Goal: Transaction & Acquisition: Obtain resource

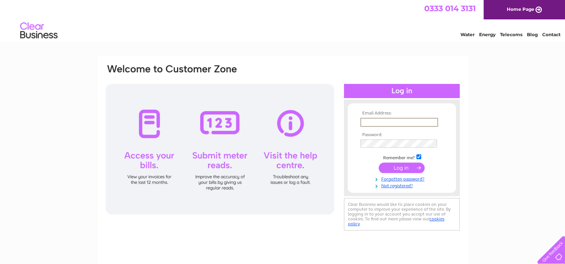
paste input "[EMAIL_ADDRESS][DOMAIN_NAME]"
type input "operations@qpbc.org"
click at [376, 137] on tbody "Email Address: operations@qpbc.org Password: Remember me?" at bounding box center [401, 150] width 87 height 78
click at [406, 168] on input "submit" at bounding box center [402, 167] width 46 height 10
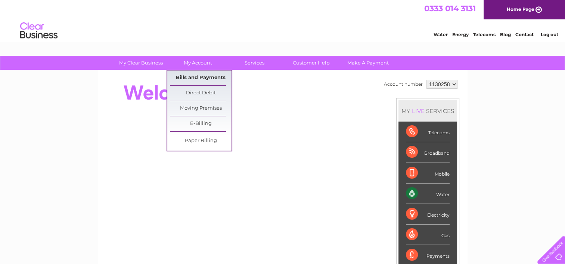
click at [200, 75] on link "Bills and Payments" at bounding box center [201, 78] width 62 height 15
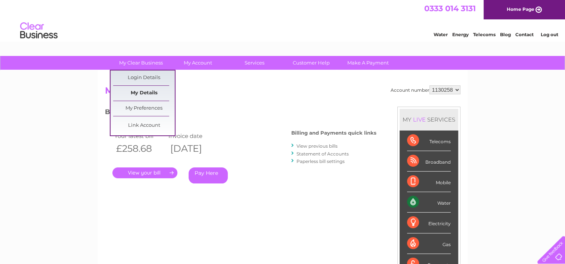
click at [143, 93] on link "My Details" at bounding box center [144, 93] width 62 height 15
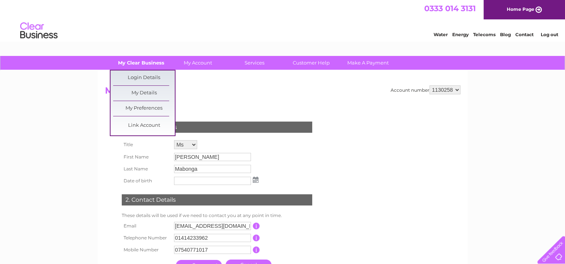
click at [149, 61] on link "My Clear Business" at bounding box center [141, 63] width 62 height 14
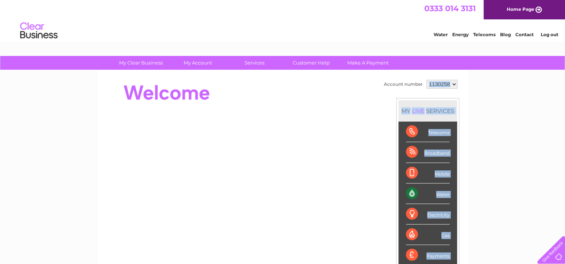
drag, startPoint x: 421, startPoint y: 85, endPoint x: 379, endPoint y: 85, distance: 41.8
click at [379, 85] on div "Account number 1130258 MY LIVE SERVICES Telecoms Broadband Mobile Water Electri…" at bounding box center [282, 187] width 355 height 218
click at [382, 86] on div "Account number 1130258 MY LIVE SERVICES Telecoms Broadband Mobile Water Electri…" at bounding box center [282, 187] width 355 height 218
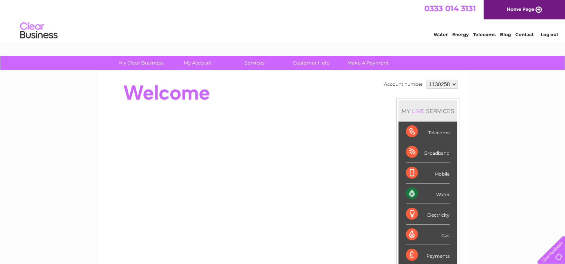
click at [388, 90] on td "Account number" at bounding box center [403, 84] width 43 height 13
drag, startPoint x: 383, startPoint y: 85, endPoint x: 416, endPoint y: 87, distance: 32.5
click at [416, 87] on td "Account number" at bounding box center [403, 84] width 43 height 13
click at [415, 87] on td "Account number" at bounding box center [403, 84] width 43 height 13
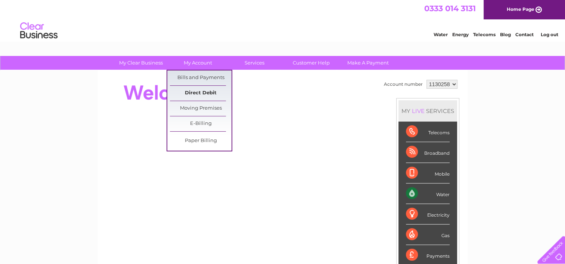
click at [200, 93] on link "Direct Debit" at bounding box center [201, 93] width 62 height 15
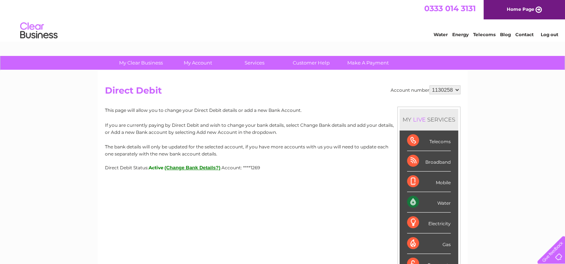
click at [275, 108] on p "This page will allow you to change your Direct Debit details or add a new Bank …" at bounding box center [282, 110] width 355 height 7
drag, startPoint x: 264, startPoint y: 167, endPoint x: 299, endPoint y: 170, distance: 34.5
click at [299, 170] on div "Direct Debit Status: Active (Change Bank Details?) Account: ****1269" at bounding box center [282, 168] width 355 height 6
click at [260, 169] on span "Account: ****1269" at bounding box center [240, 168] width 38 height 6
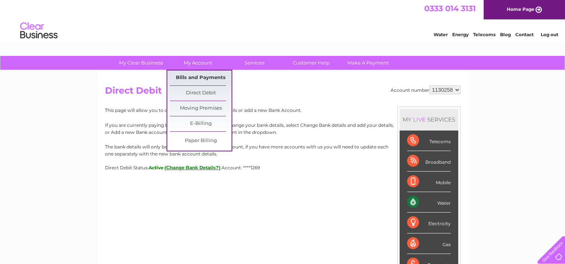
click at [201, 81] on link "Bills and Payments" at bounding box center [201, 78] width 62 height 15
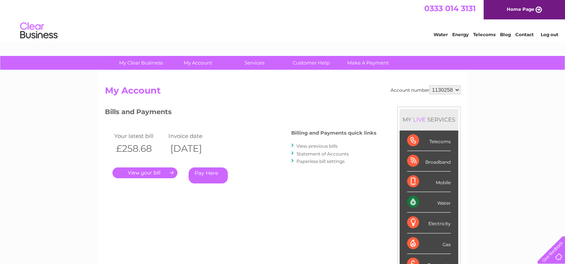
click at [249, 85] on h2 "My Account" at bounding box center [282, 92] width 355 height 14
click at [258, 91] on h2 "My Account" at bounding box center [282, 92] width 355 height 14
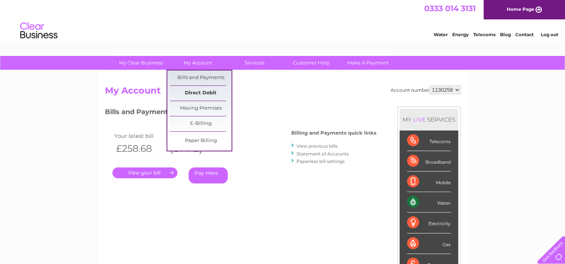
click at [199, 94] on link "Direct Debit" at bounding box center [201, 93] width 62 height 15
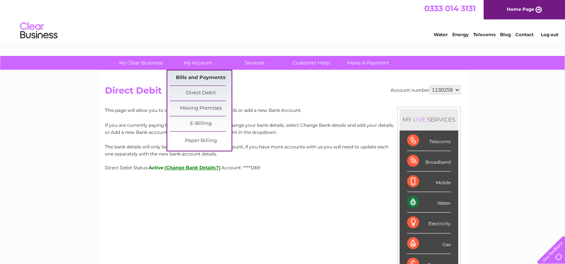
click at [195, 81] on link "Bills and Payments" at bounding box center [201, 78] width 62 height 15
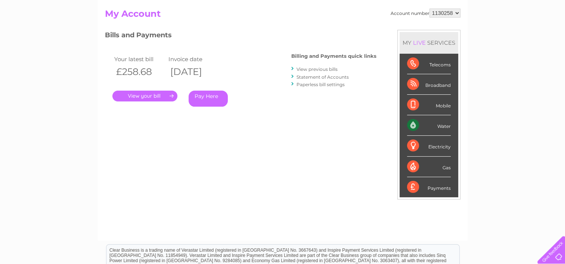
scroll to position [37, 0]
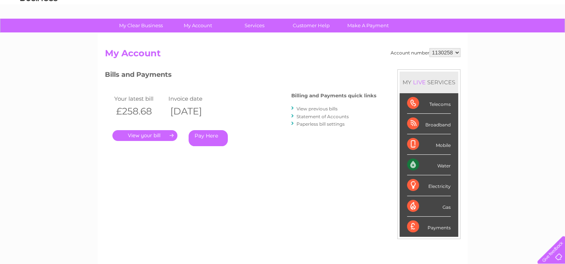
drag, startPoint x: 239, startPoint y: 113, endPoint x: 191, endPoint y: 112, distance: 47.8
click at [191, 112] on th "02/09/2025" at bounding box center [194, 111] width 54 height 15
click at [221, 115] on th "02/09/2025" at bounding box center [194, 111] width 54 height 15
drag, startPoint x: 239, startPoint y: 111, endPoint x: 194, endPoint y: 110, distance: 44.8
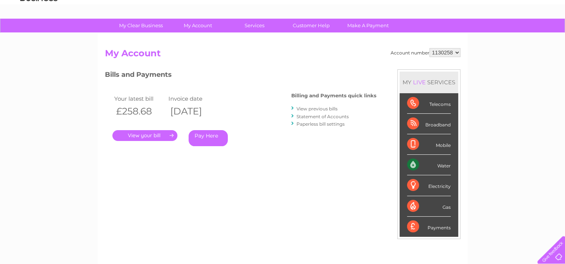
click at [194, 110] on th "02/09/2025" at bounding box center [194, 111] width 54 height 15
drag, startPoint x: 191, startPoint y: 110, endPoint x: 241, endPoint y: 117, distance: 50.5
click at [221, 117] on th "02/09/2025" at bounding box center [194, 111] width 54 height 15
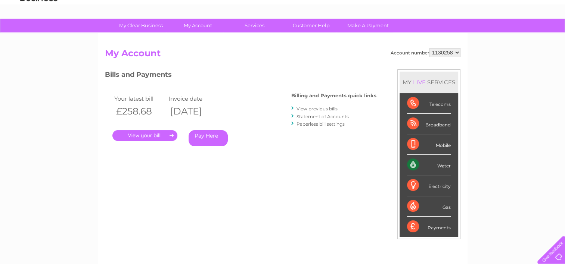
click at [221, 113] on th "02/09/2025" at bounding box center [194, 111] width 54 height 15
drag, startPoint x: 238, startPoint y: 111, endPoint x: 187, endPoint y: 109, distance: 51.6
click at [187, 109] on th "02/09/2025" at bounding box center [194, 111] width 54 height 15
click at [199, 110] on th "02/09/2025" at bounding box center [194, 111] width 54 height 15
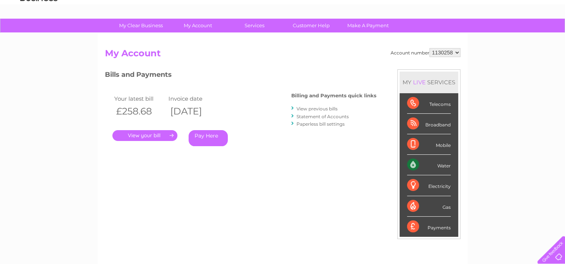
click at [221, 111] on th "02/09/2025" at bounding box center [194, 111] width 54 height 15
drag, startPoint x: 240, startPoint y: 114, endPoint x: 192, endPoint y: 110, distance: 48.3
click at [192, 110] on th "02/09/2025" at bounding box center [194, 111] width 54 height 15
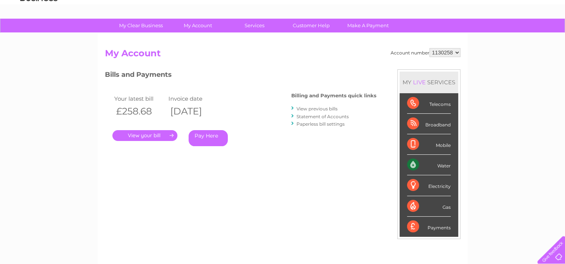
drag, startPoint x: 239, startPoint y: 112, endPoint x: 187, endPoint y: 110, distance: 52.7
click at [187, 110] on th "02/09/2025" at bounding box center [194, 111] width 54 height 15
drag, startPoint x: 187, startPoint y: 110, endPoint x: 194, endPoint y: 111, distance: 7.1
click at [194, 111] on th "02/09/2025" at bounding box center [194, 111] width 54 height 15
click at [221, 113] on th "02/09/2025" at bounding box center [194, 111] width 54 height 15
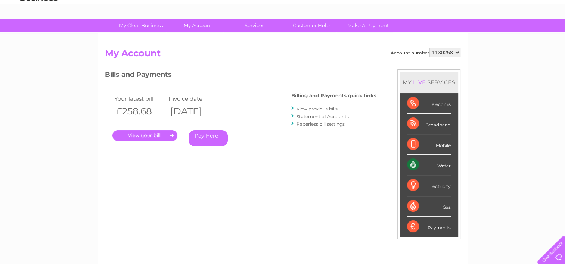
drag, startPoint x: 236, startPoint y: 111, endPoint x: 191, endPoint y: 105, distance: 45.7
click at [191, 105] on th "[DATE]" at bounding box center [194, 111] width 54 height 15
drag, startPoint x: 191, startPoint y: 105, endPoint x: 198, endPoint y: 110, distance: 9.3
click at [198, 110] on th "[DATE]" at bounding box center [194, 111] width 54 height 15
click at [200, 117] on th "[DATE]" at bounding box center [194, 111] width 54 height 15
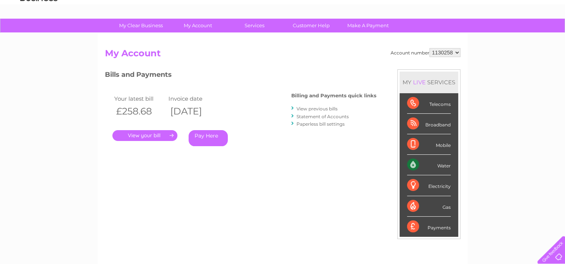
drag, startPoint x: 240, startPoint y: 113, endPoint x: 190, endPoint y: 108, distance: 50.8
click at [190, 108] on th "[DATE]" at bounding box center [194, 111] width 54 height 15
drag, startPoint x: 190, startPoint y: 108, endPoint x: 197, endPoint y: 111, distance: 7.7
click at [197, 111] on th "[DATE]" at bounding box center [194, 111] width 54 height 15
click at [196, 115] on th "[DATE]" at bounding box center [194, 111] width 54 height 15
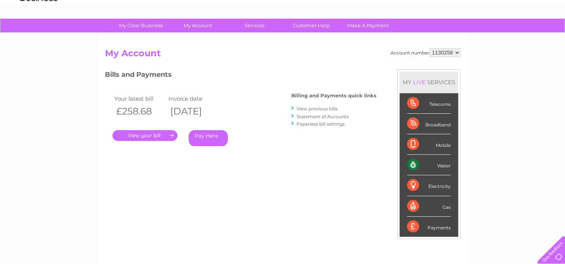
drag, startPoint x: 214, startPoint y: 115, endPoint x: 232, endPoint y: 116, distance: 17.6
click at [221, 116] on th "[DATE]" at bounding box center [194, 111] width 54 height 15
click at [221, 113] on th "[DATE]" at bounding box center [194, 111] width 54 height 15
drag, startPoint x: 238, startPoint y: 112, endPoint x: 184, endPoint y: 108, distance: 53.9
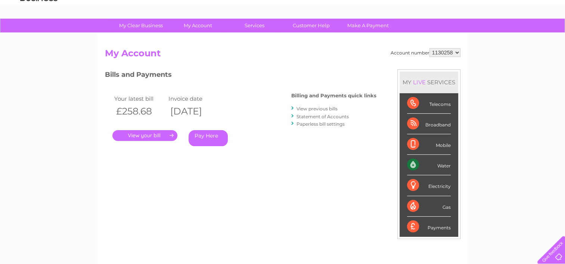
click at [184, 108] on tr "£258.68 02/09/2025" at bounding box center [166, 111] width 108 height 15
drag, startPoint x: 184, startPoint y: 108, endPoint x: 206, endPoint y: 111, distance: 22.0
click at [206, 111] on th "[DATE]" at bounding box center [194, 111] width 54 height 15
click at [221, 111] on th "[DATE]" at bounding box center [194, 111] width 54 height 15
drag, startPoint x: 237, startPoint y: 111, endPoint x: 193, endPoint y: 109, distance: 44.9
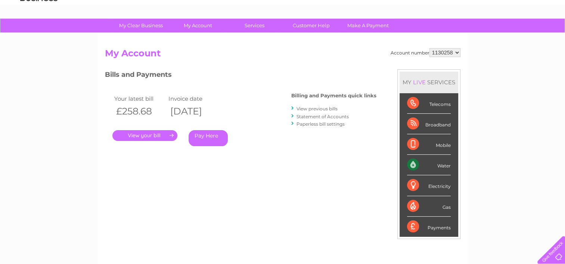
click at [193, 109] on th "[DATE]" at bounding box center [194, 111] width 54 height 15
drag, startPoint x: 193, startPoint y: 109, endPoint x: 236, endPoint y: 113, distance: 43.2
click at [221, 113] on th "[DATE]" at bounding box center [194, 111] width 54 height 15
drag, startPoint x: 238, startPoint y: 112, endPoint x: 193, endPoint y: 110, distance: 45.2
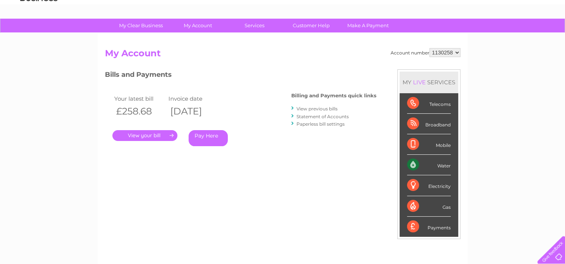
click at [193, 110] on th "[DATE]" at bounding box center [194, 111] width 54 height 15
drag, startPoint x: 193, startPoint y: 110, endPoint x: 207, endPoint y: 112, distance: 14.7
click at [207, 112] on th "[DATE]" at bounding box center [194, 111] width 54 height 15
drag, startPoint x: 207, startPoint y: 112, endPoint x: 233, endPoint y: 113, distance: 25.8
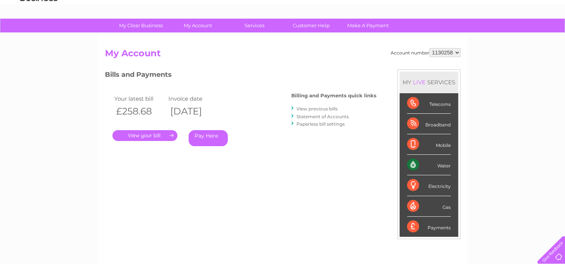
click at [221, 113] on th "[DATE]" at bounding box center [194, 111] width 54 height 15
drag, startPoint x: 233, startPoint y: 113, endPoint x: 257, endPoint y: 115, distance: 24.3
click at [221, 115] on th "[DATE]" at bounding box center [194, 111] width 54 height 15
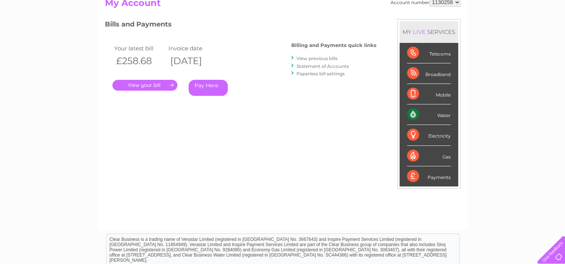
scroll to position [0, 0]
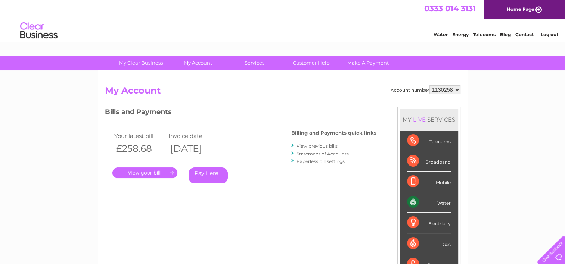
click at [153, 173] on link "." at bounding box center [144, 173] width 65 height 11
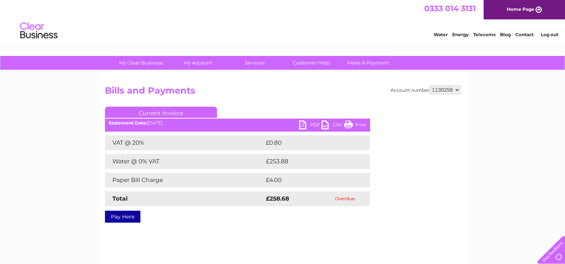
click at [299, 125] on link "PDF" at bounding box center [310, 126] width 22 height 11
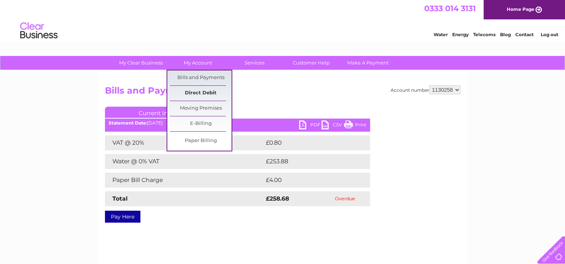
click at [201, 93] on link "Direct Debit" at bounding box center [201, 93] width 62 height 15
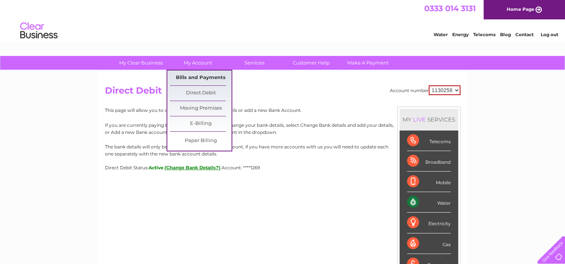
click at [196, 81] on link "Bills and Payments" at bounding box center [201, 78] width 62 height 15
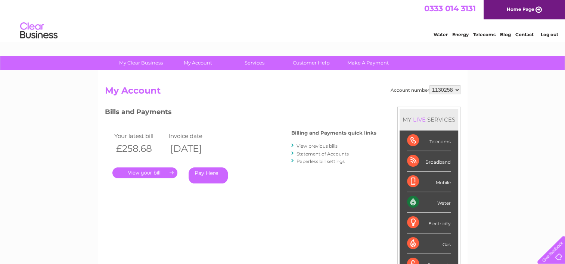
click at [158, 171] on link "." at bounding box center [144, 173] width 65 height 11
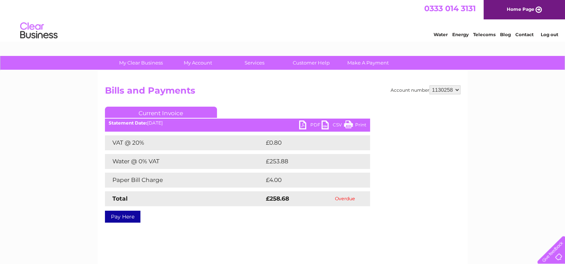
click at [306, 122] on link "PDF" at bounding box center [310, 126] width 22 height 11
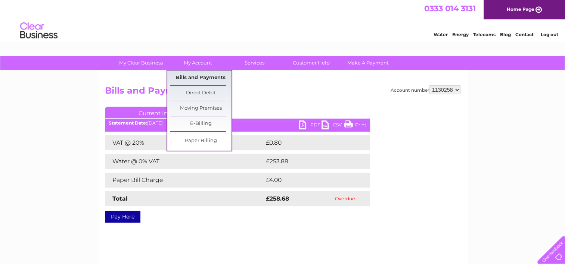
click at [200, 81] on link "Bills and Payments" at bounding box center [201, 78] width 62 height 15
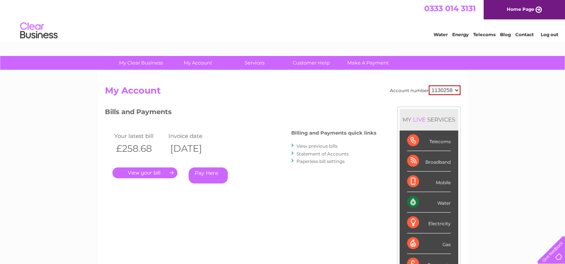
scroll to position [37, 0]
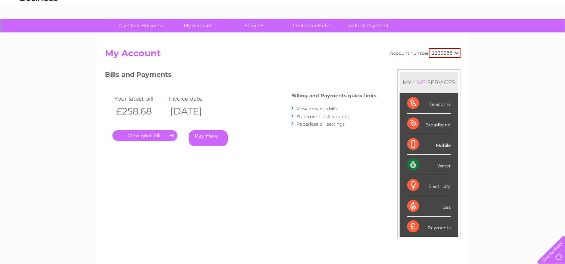
click at [144, 136] on link "." at bounding box center [144, 135] width 65 height 11
